Goal: Task Accomplishment & Management: Use online tool/utility

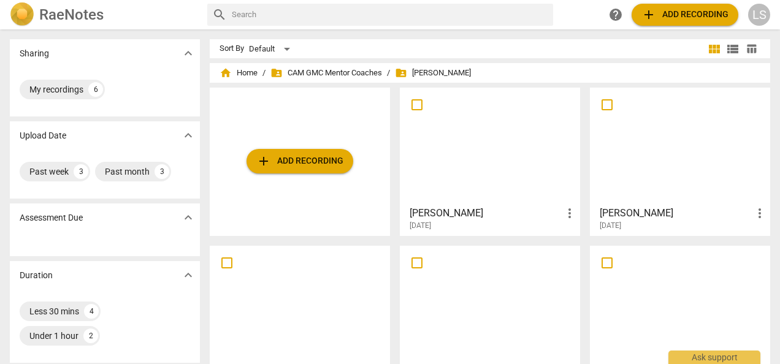
click at [315, 158] on span "add Add recording" at bounding box center [299, 161] width 87 height 15
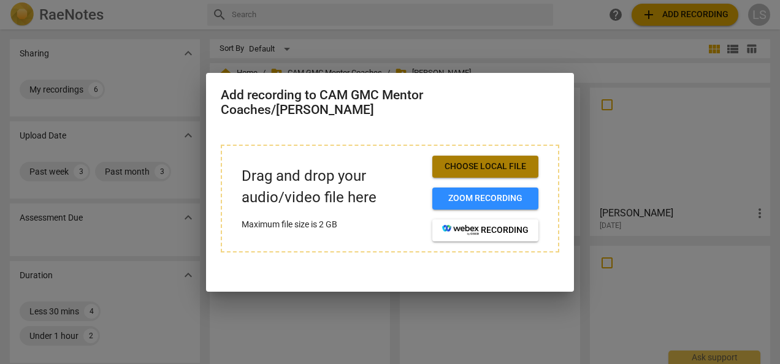
click at [446, 163] on span "Choose local file" at bounding box center [485, 167] width 86 height 12
click at [515, 170] on span "Choose local file" at bounding box center [485, 167] width 86 height 12
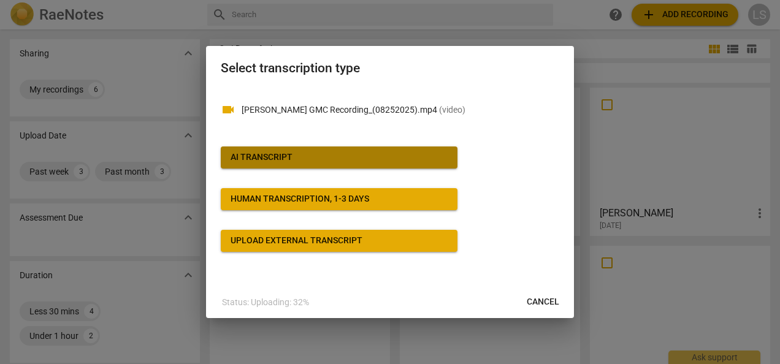
click at [339, 156] on span "AI Transcript" at bounding box center [339, 157] width 217 height 12
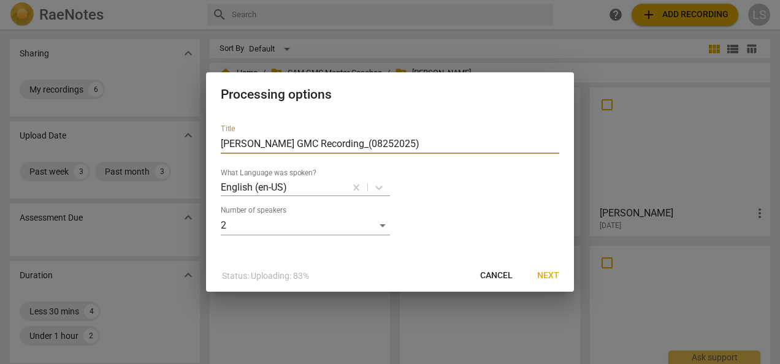
drag, startPoint x: 396, startPoint y: 141, endPoint x: 174, endPoint y: 168, distance: 223.6
click at [174, 170] on div "Processing options Title [PERSON_NAME] GMC Recording_(08252025) What Language w…" at bounding box center [390, 182] width 780 height 364
type input "[PERSON_NAME]"
click at [552, 277] on span "Next" at bounding box center [548, 276] width 22 height 12
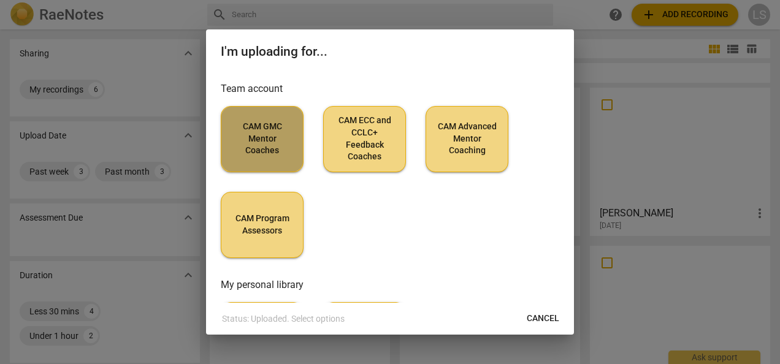
click at [245, 130] on span "CAM GMC Mentor Coaches" at bounding box center [262, 139] width 62 height 36
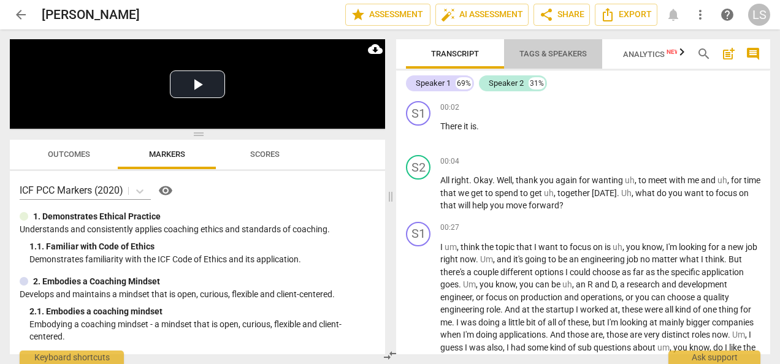
click at [555, 53] on span "Tags & Speakers" at bounding box center [552, 53] width 67 height 9
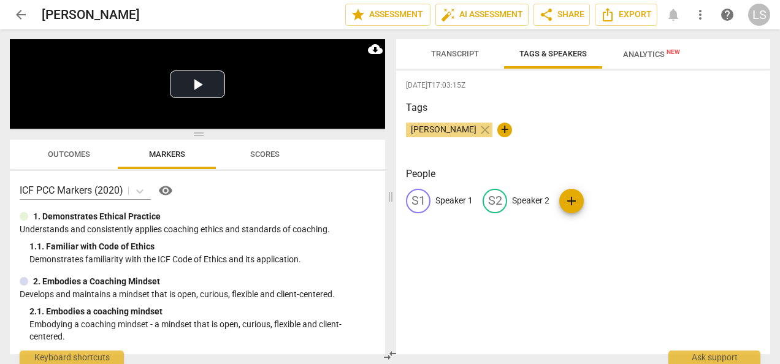
drag, startPoint x: 544, startPoint y: 193, endPoint x: 544, endPoint y: 157, distance: 35.6
click at [543, 193] on div "S2 Speaker 2" at bounding box center [515, 201] width 67 height 25
type input "Coach"
click at [440, 204] on p "Speaker 1" at bounding box center [453, 200] width 37 height 13
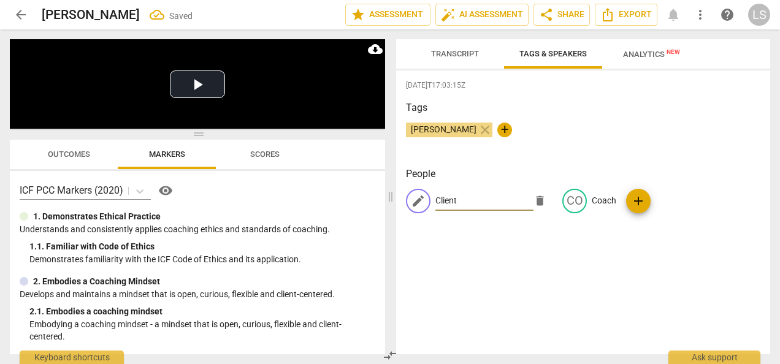
type input "Client"
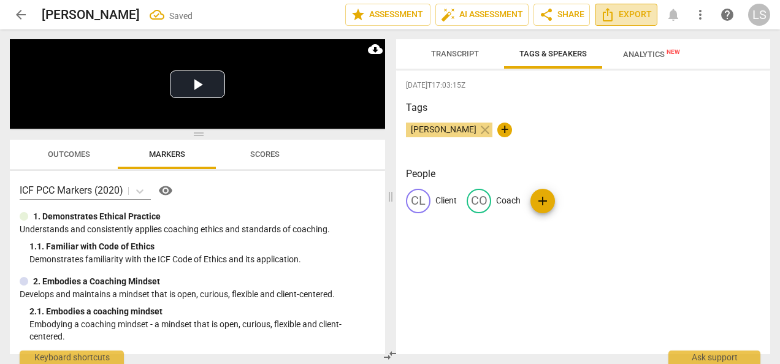
click at [638, 13] on span "Export" at bounding box center [625, 14] width 51 height 15
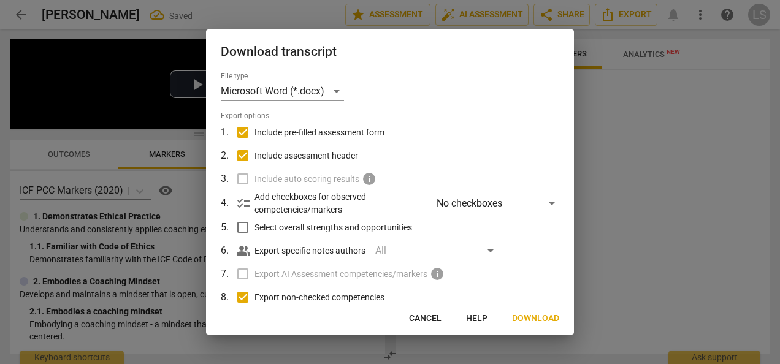
click at [248, 128] on input "Include pre-filled assessment form" at bounding box center [242, 132] width 23 height 23
checkbox input "false"
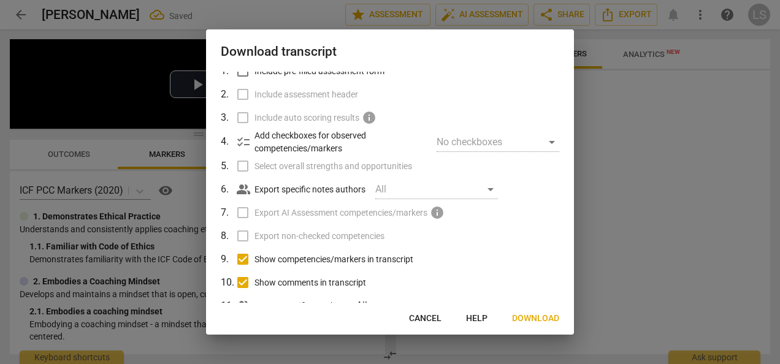
scroll to position [101, 0]
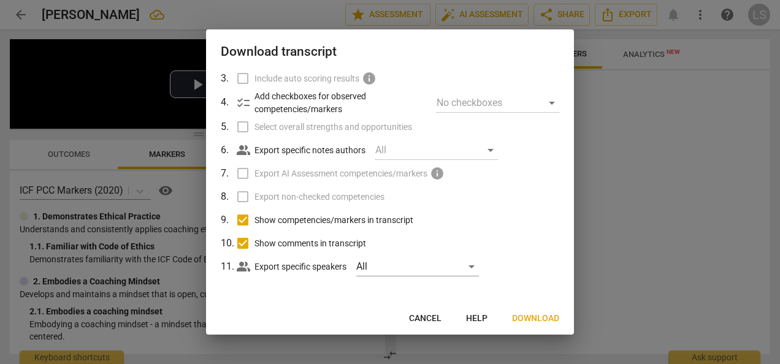
click at [241, 219] on input "Show competencies/markers in transcript" at bounding box center [242, 219] width 23 height 23
checkbox input "false"
click at [244, 239] on input "Show comments in transcript" at bounding box center [242, 243] width 23 height 23
checkbox input "false"
click at [532, 317] on span "Download" at bounding box center [535, 319] width 47 height 12
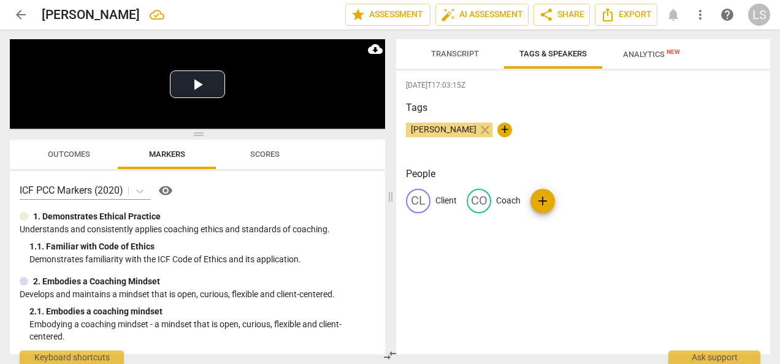
click at [24, 13] on span "arrow_back" at bounding box center [20, 14] width 15 height 15
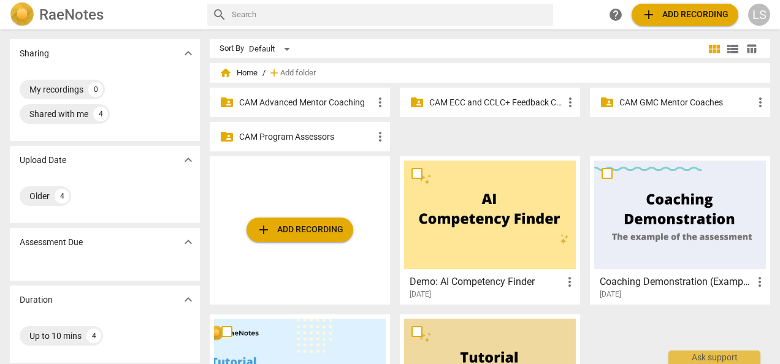
click at [292, 98] on p "CAM Advanced Mentor Coaching" at bounding box center [306, 102] width 134 height 13
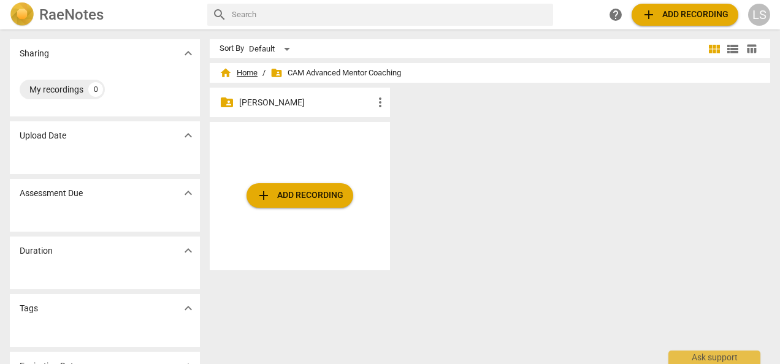
click at [245, 72] on span "home Home" at bounding box center [238, 73] width 38 height 12
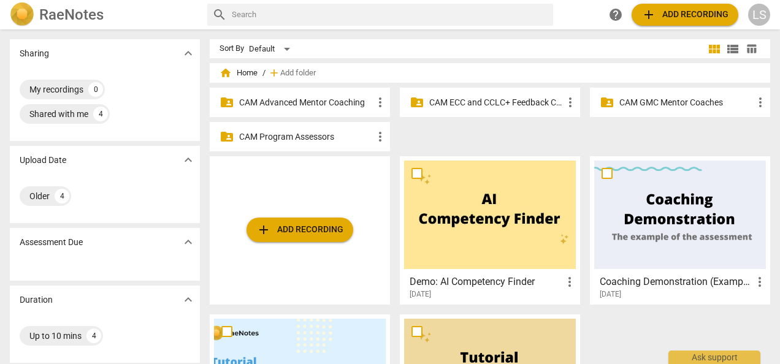
click at [654, 101] on p "CAM GMC Mentor Coaches" at bounding box center [686, 102] width 134 height 13
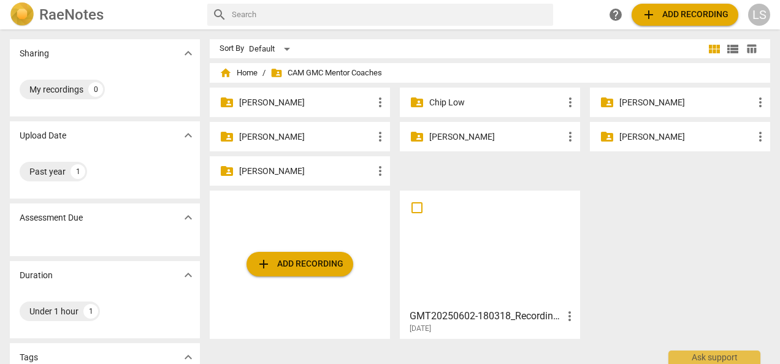
click at [262, 168] on p "[PERSON_NAME]" at bounding box center [306, 171] width 134 height 13
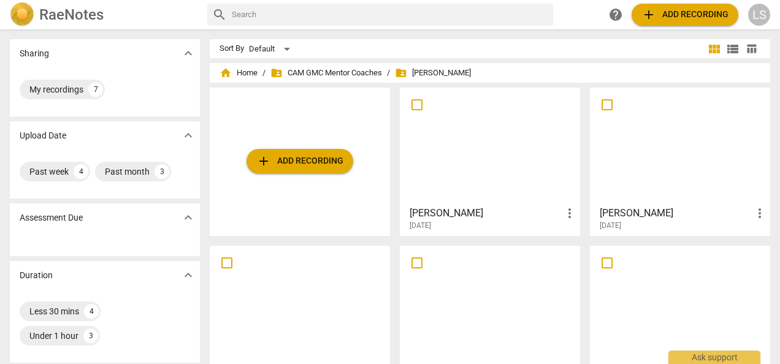
click at [640, 213] on h3 "[PERSON_NAME]" at bounding box center [676, 213] width 153 height 15
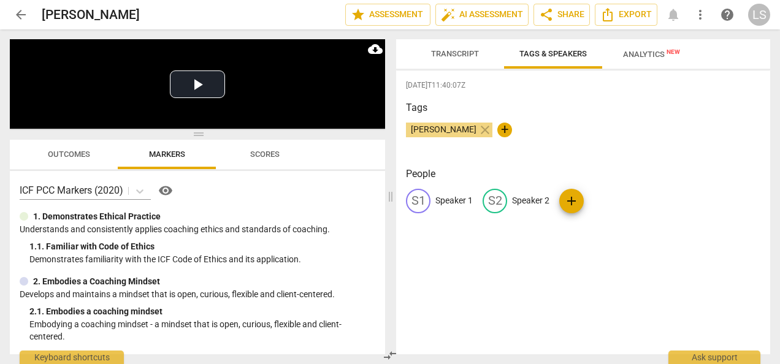
click at [461, 48] on span "Transcript" at bounding box center [454, 54] width 77 height 17
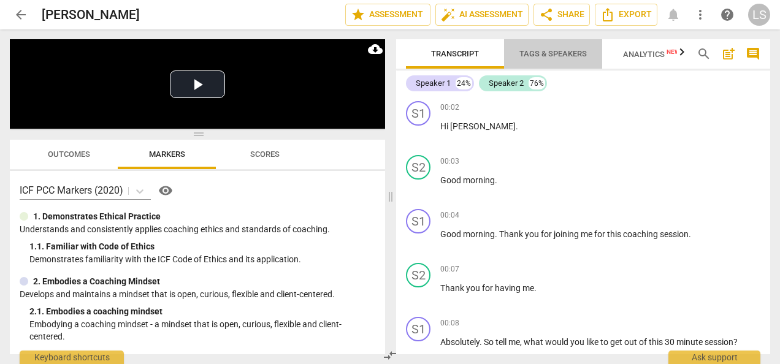
click at [541, 53] on span "Tags & Speakers" at bounding box center [552, 53] width 67 height 9
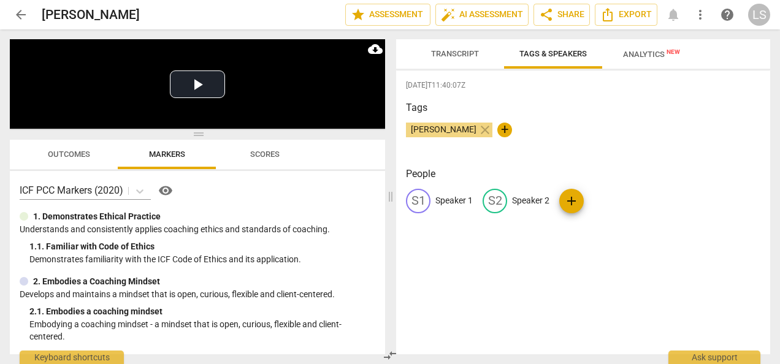
click at [452, 196] on p "Speaker 1" at bounding box center [453, 200] width 37 height 13
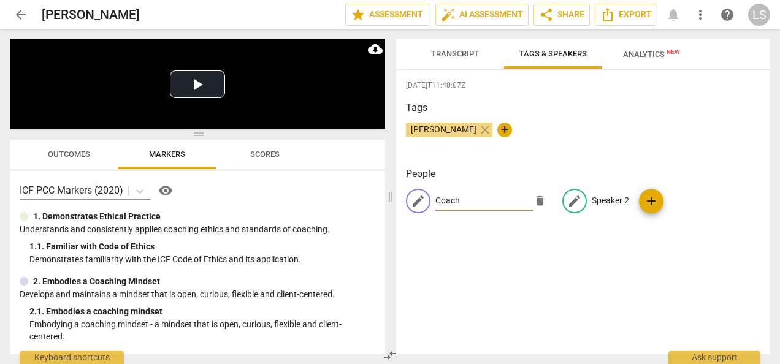
type input "Coach"
click at [616, 201] on p "Speaker 2" at bounding box center [610, 200] width 37 height 13
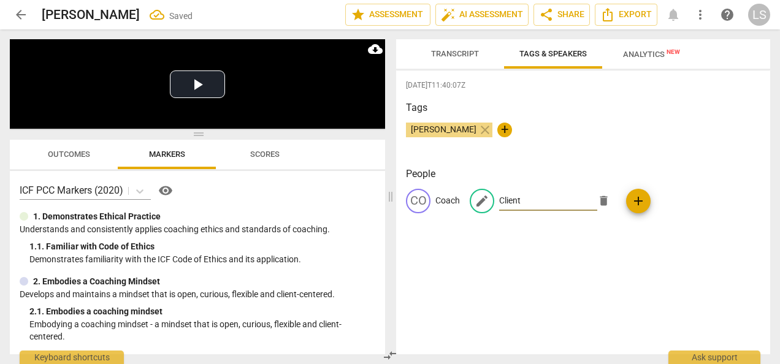
type input "Client"
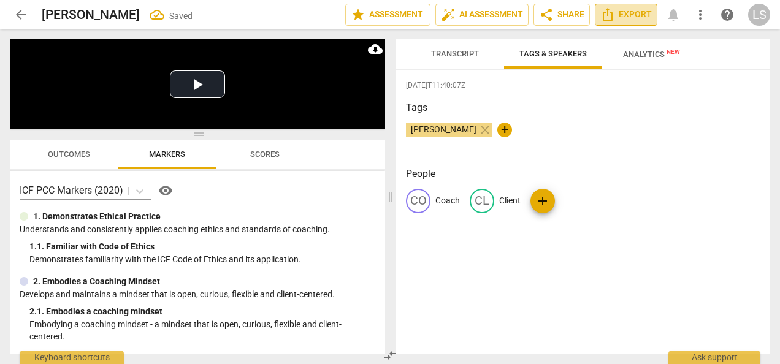
click at [633, 20] on span "Export" at bounding box center [625, 14] width 51 height 15
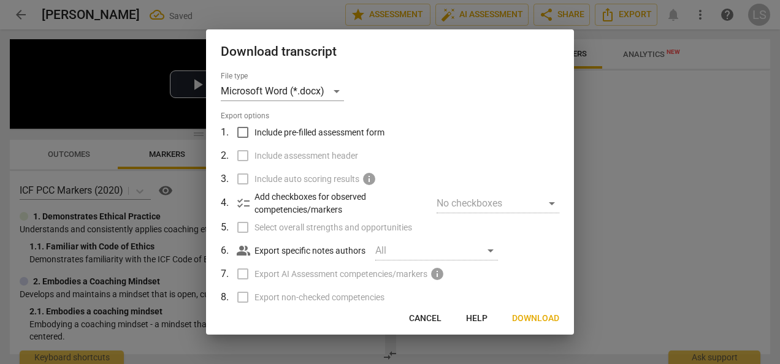
click at [526, 318] on span "Download" at bounding box center [535, 319] width 47 height 12
